Goal: Transaction & Acquisition: Purchase product/service

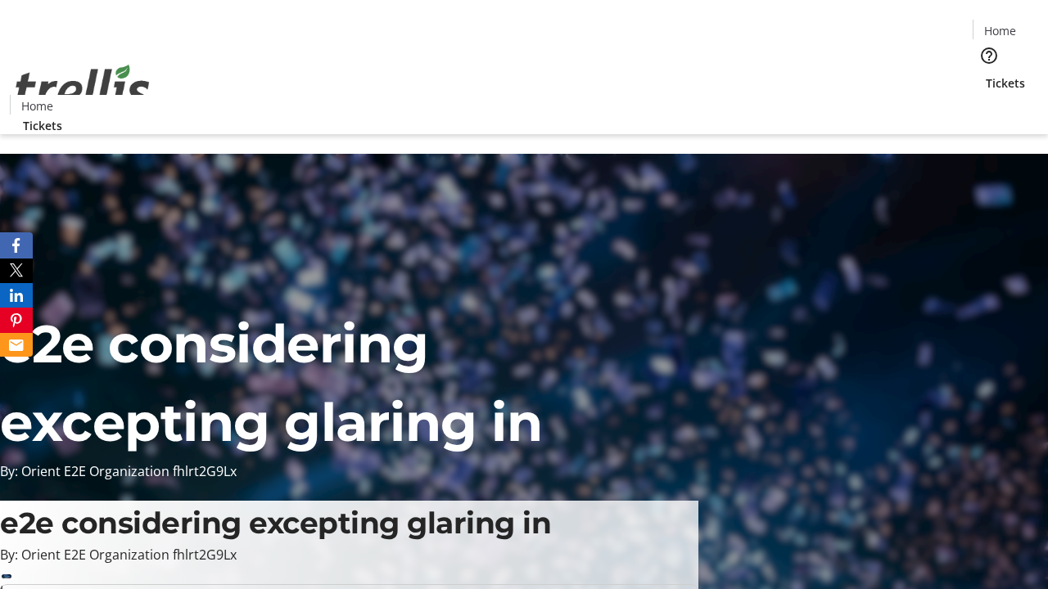
click at [986, 75] on span "Tickets" at bounding box center [1005, 83] width 39 height 17
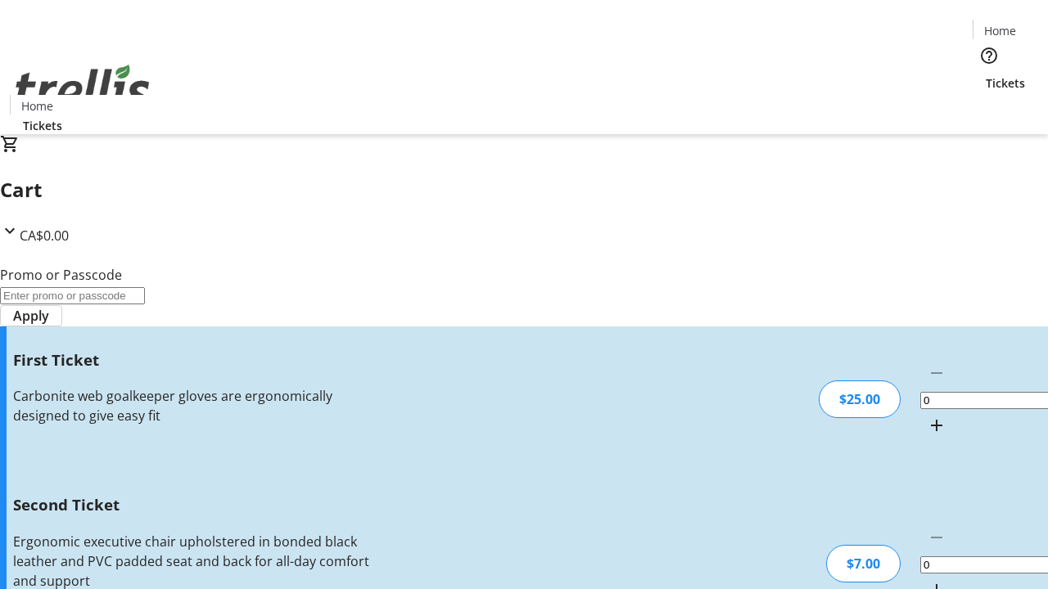
click at [927, 416] on mat-icon "Increment by one" at bounding box center [937, 426] width 20 height 20
type input "1"
click at [927, 580] on mat-icon "Increment by one" at bounding box center [937, 590] width 20 height 20
type input "2"
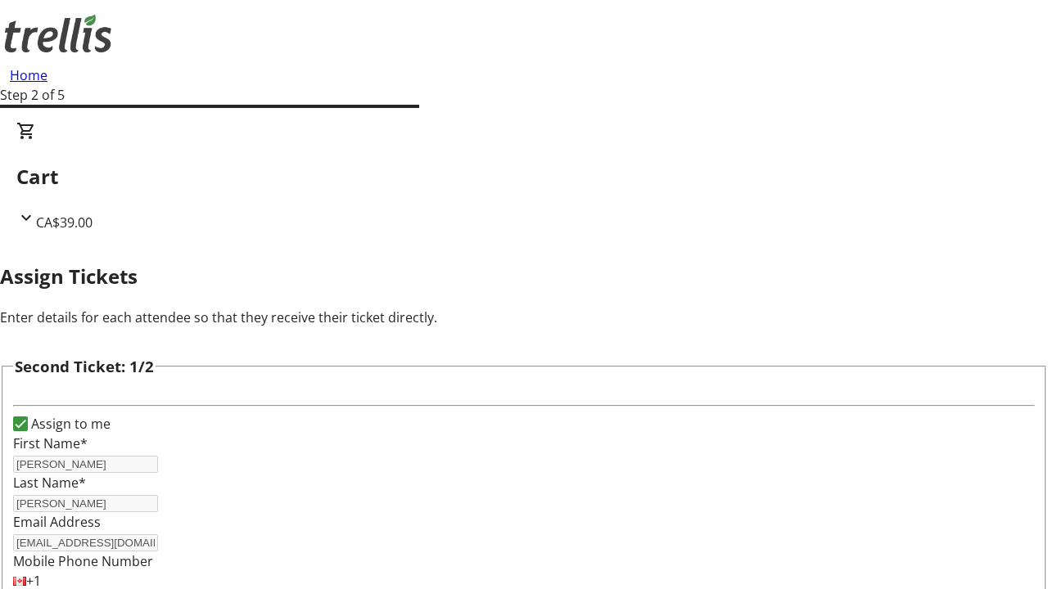
type input "[PERSON_NAME]"
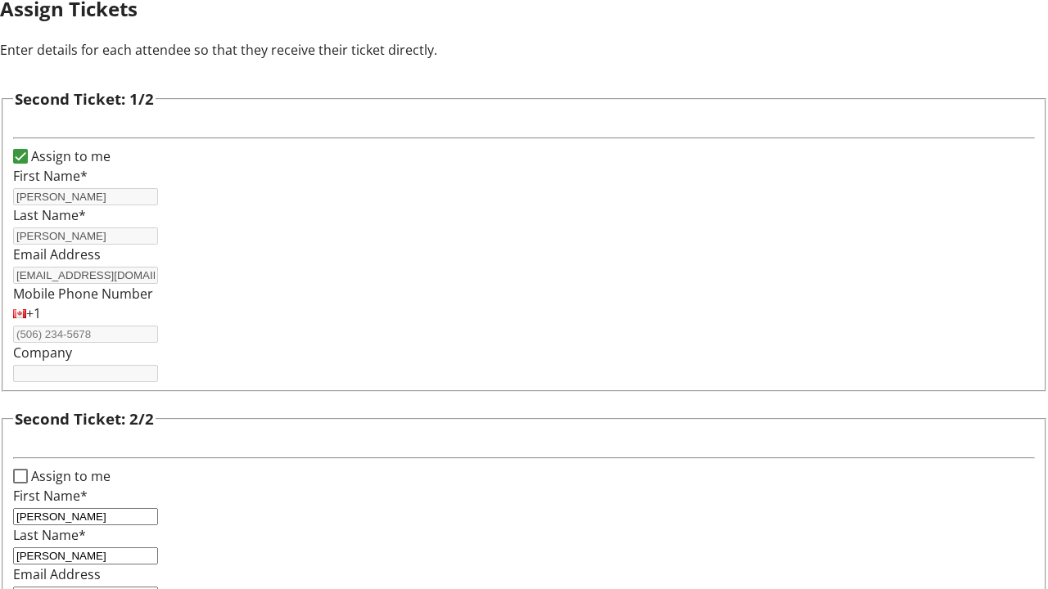
type input "[EMAIL_ADDRESS][DOMAIN_NAME]"
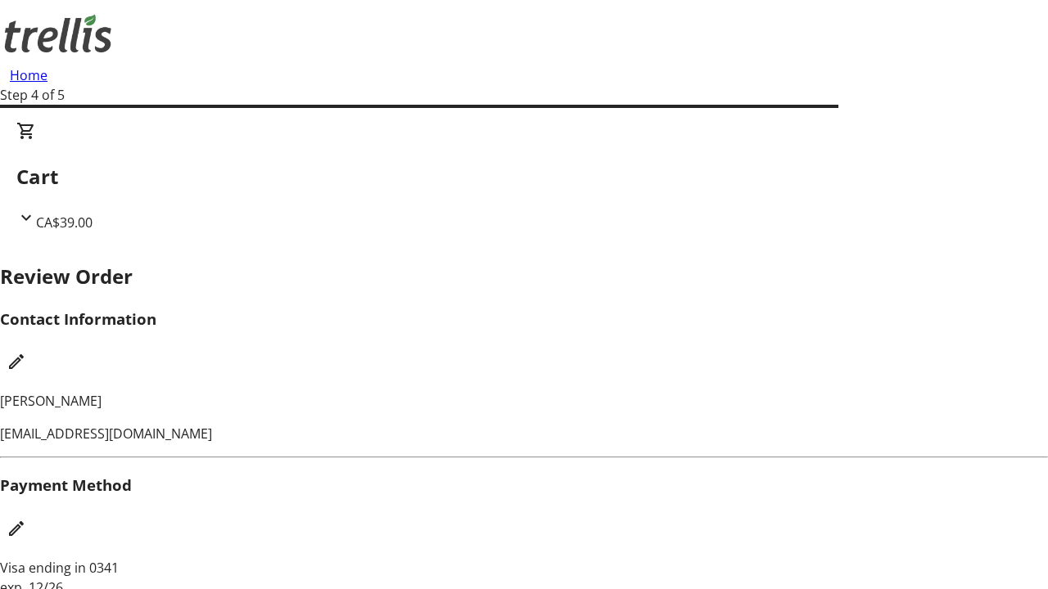
click at [26, 352] on mat-icon "Edit Contact Information" at bounding box center [17, 362] width 20 height 20
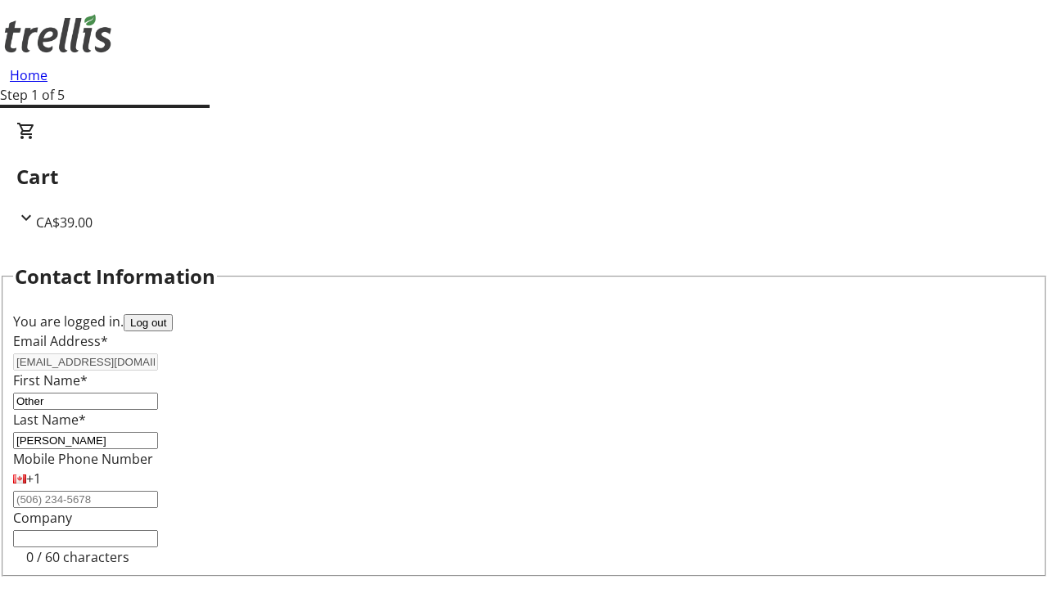
type input "Other"
type input "Name"
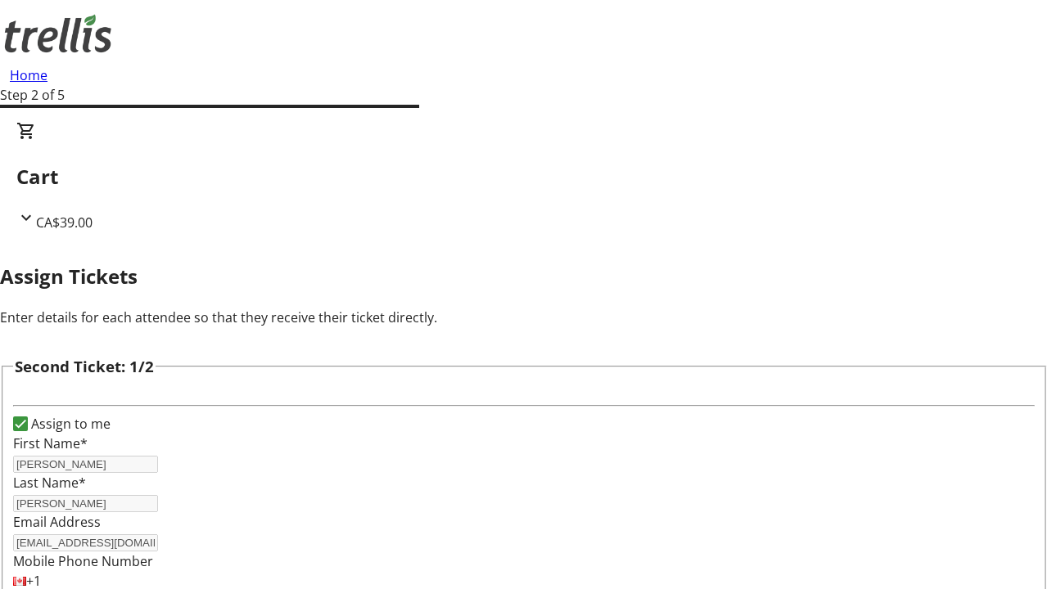
type input "New"
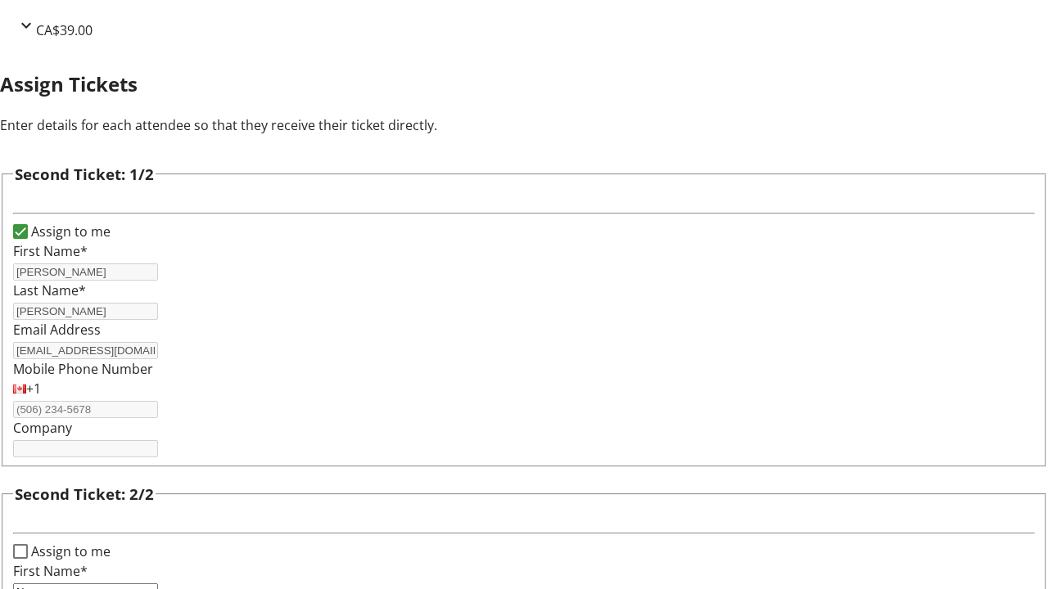
type input "Name"
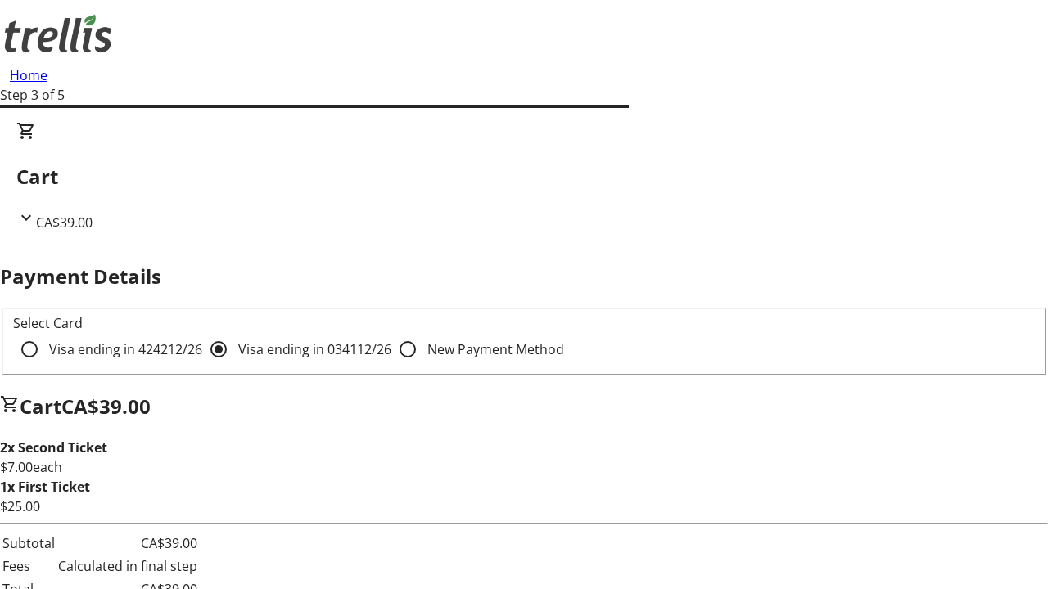
click at [46, 333] on input "Visa ending in 4242 12/26" at bounding box center [29, 349] width 33 height 33
radio input "true"
